Goal: Task Accomplishment & Management: Complete application form

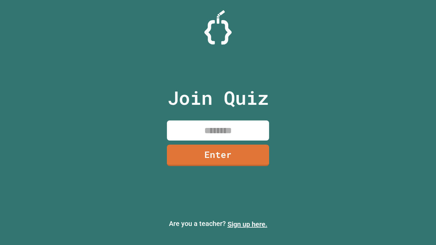
click at [247, 225] on link "Sign up here." at bounding box center [248, 225] width 40 height 8
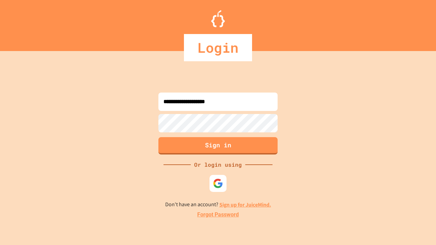
type input "**********"
